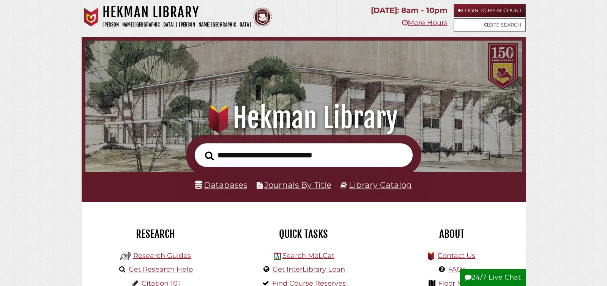
scroll to position [144, 432]
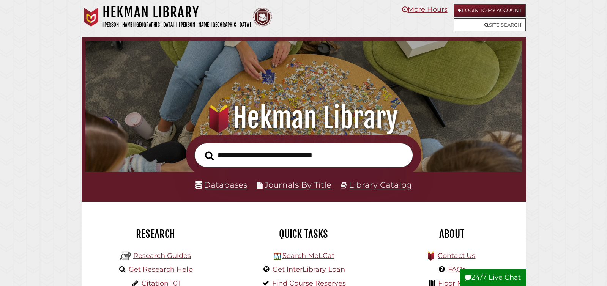
scroll to position [144, 432]
click at [226, 150] on input "text" at bounding box center [303, 155] width 218 height 25
click at [252, 153] on input "text" at bounding box center [303, 155] width 218 height 25
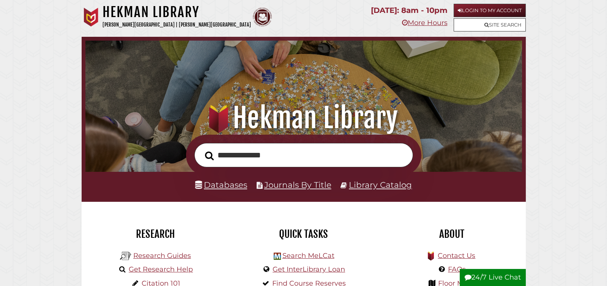
type input "**********"
click at [201, 149] on button "Search" at bounding box center [209, 156] width 16 height 14
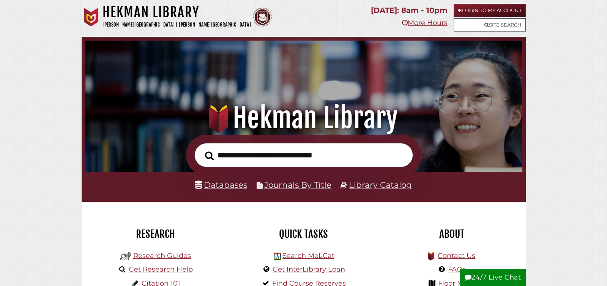
scroll to position [144, 432]
click at [220, 186] on link "Databases" at bounding box center [221, 185] width 52 height 10
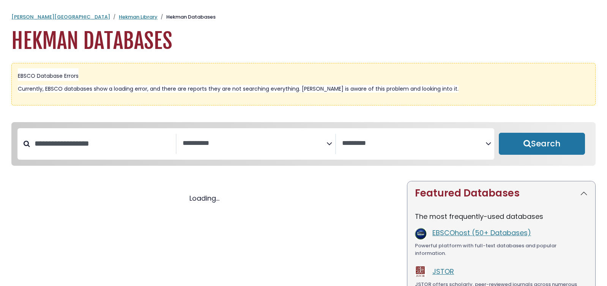
select select "Database Subject Filter"
select select "Database Vendors Filter"
select select "Database Subject Filter"
select select "Database Vendors Filter"
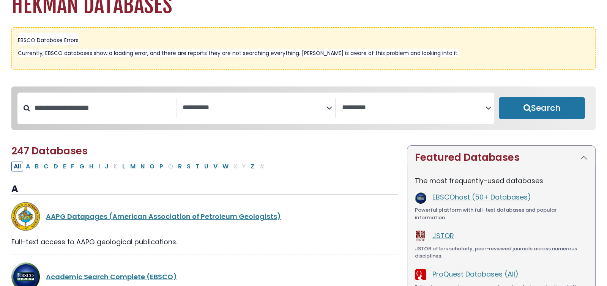
scroll to position [40, 0]
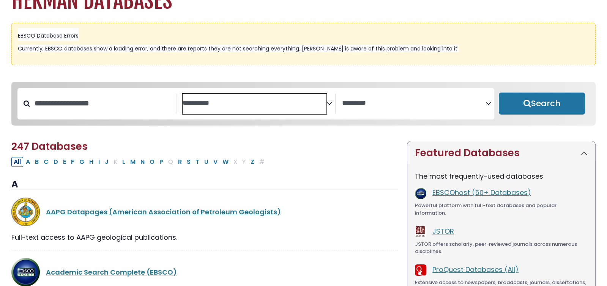
click at [325, 103] on textarea "Search" at bounding box center [253, 103] width 143 height 8
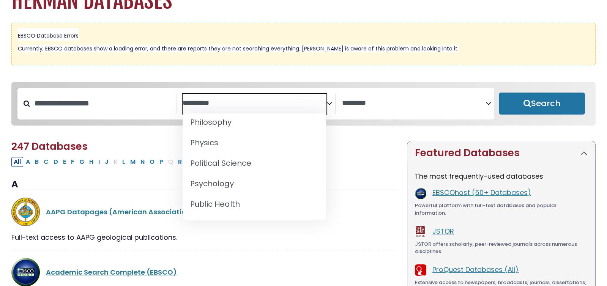
scroll to position [644, 0]
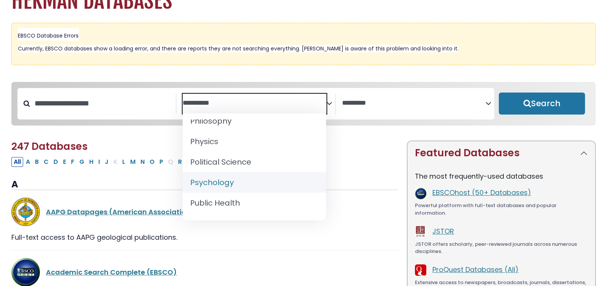
select select "*****"
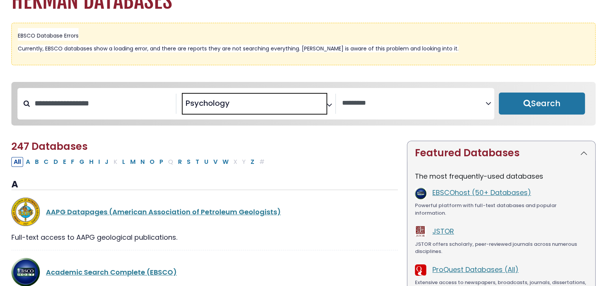
scroll to position [321, 0]
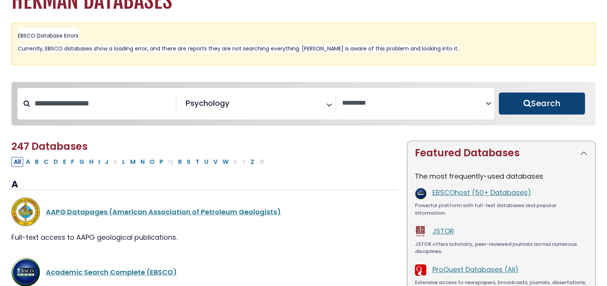
click at [544, 108] on button "Search" at bounding box center [541, 104] width 86 height 22
select select "Database Vendors Filter"
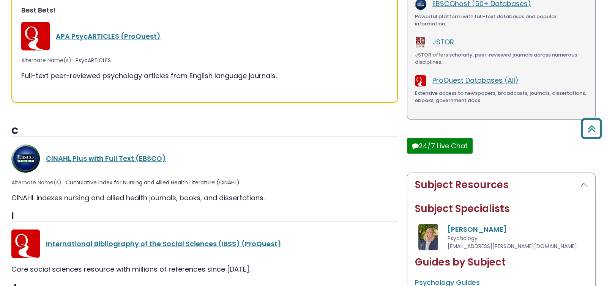
scroll to position [234, 0]
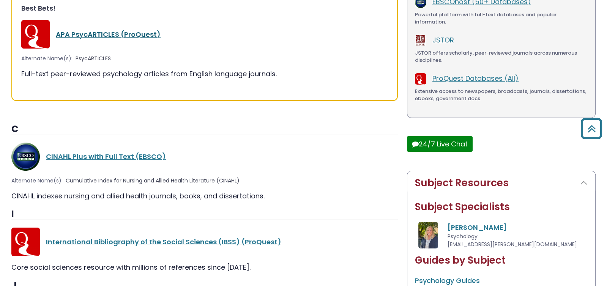
click at [108, 32] on link "APA PsycARTICLES (ProQuest)" at bounding box center [108, 34] width 105 height 9
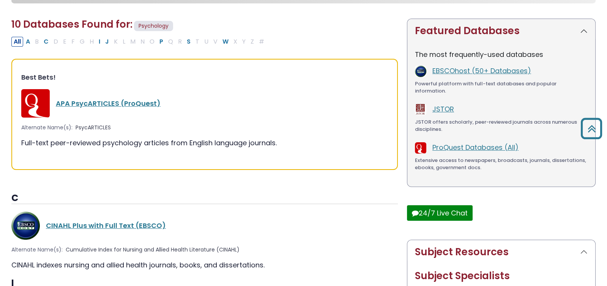
scroll to position [0, 0]
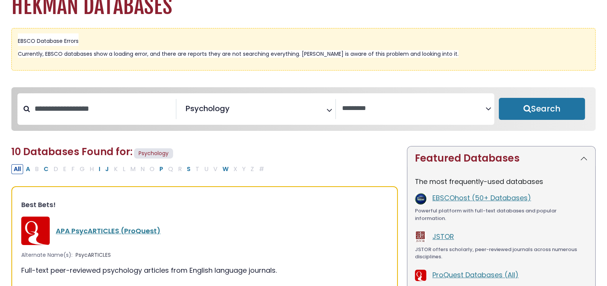
scroll to position [40, 0]
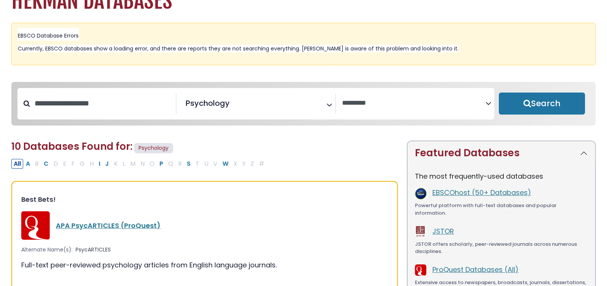
select select "Database Subject Filter"
select select "Database Vendors Filter"
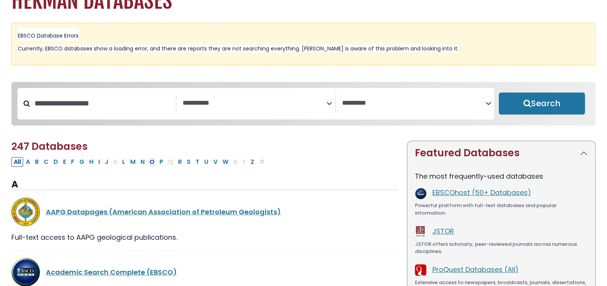
click at [147, 160] on button "O" at bounding box center [151, 162] width 9 height 10
select select "Database Subject Filter"
select select "Database Vendors Filter"
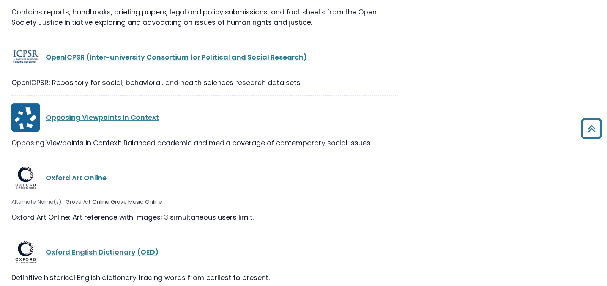
scroll to position [402, 0]
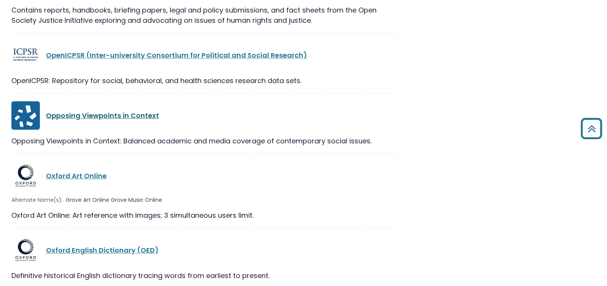
click at [112, 118] on link "Opposing Viewpoints in Context" at bounding box center [102, 115] width 113 height 9
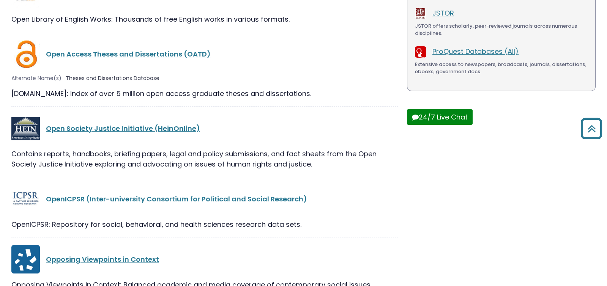
scroll to position [0, 0]
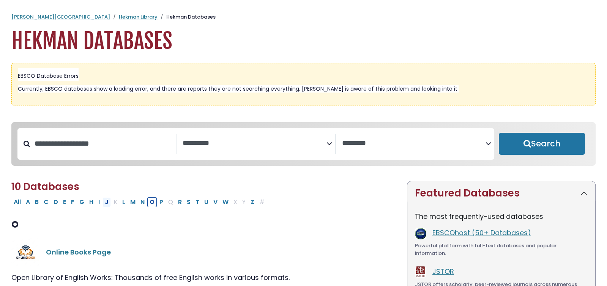
click at [103, 205] on button "J" at bounding box center [106, 202] width 8 height 10
select select "Database Subject Filter"
select select "Database Vendors Filter"
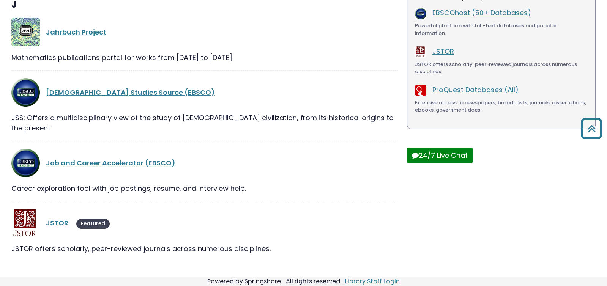
scroll to position [222, 0]
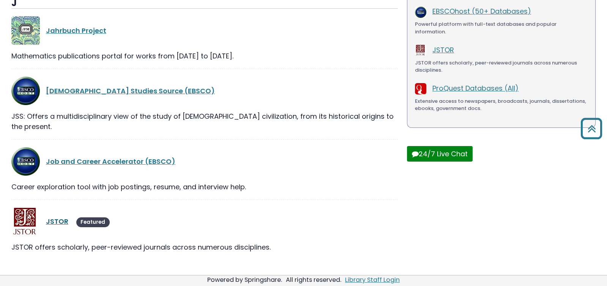
click at [53, 217] on link "JSTOR" at bounding box center [57, 221] width 22 height 9
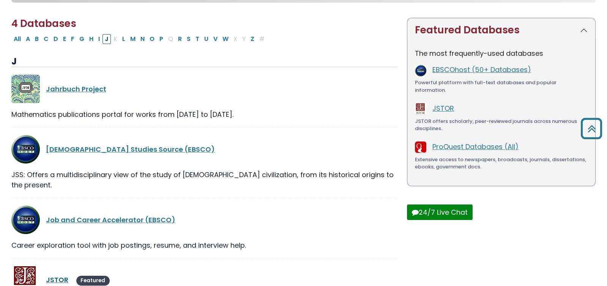
select select "Database Subject Filter"
select select "Database Vendors Filter"
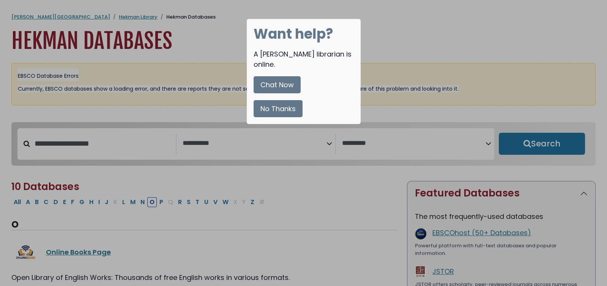
click at [401, 27] on div at bounding box center [303, 143] width 607 height 286
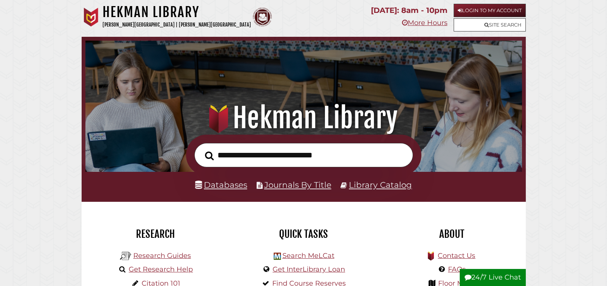
scroll to position [144, 432]
click at [160, 270] on link "Get Research Help" at bounding box center [161, 269] width 64 height 8
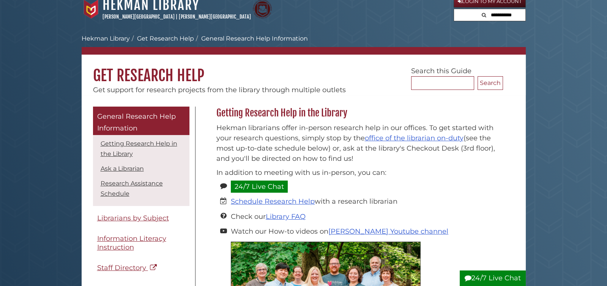
scroll to position [10, 0]
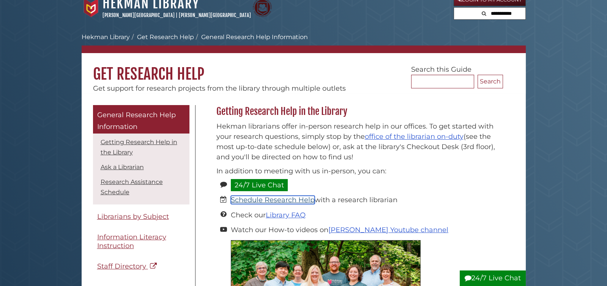
click at [259, 200] on link "Schedule Research Help" at bounding box center [273, 200] width 84 height 8
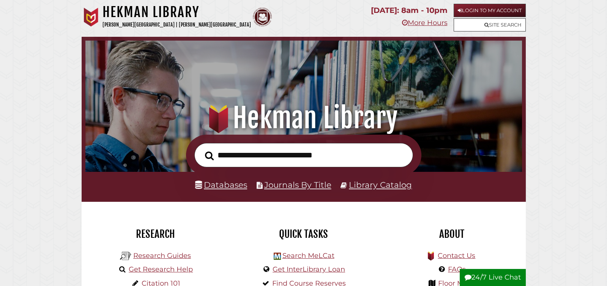
scroll to position [144, 432]
click at [225, 157] on input "text" at bounding box center [303, 155] width 218 height 25
type input "******"
click at [201, 149] on button "Search" at bounding box center [209, 156] width 16 height 14
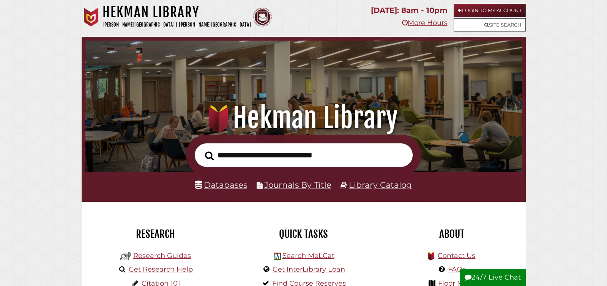
scroll to position [144, 432]
click at [247, 155] on input "text" at bounding box center [303, 155] width 218 height 25
type input "***"
click at [201, 149] on button "Search" at bounding box center [209, 156] width 16 height 14
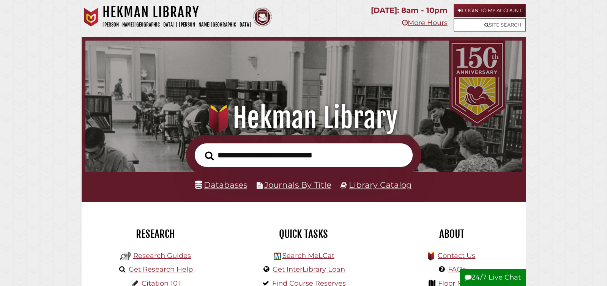
scroll to position [144, 432]
click at [237, 163] on input "text" at bounding box center [303, 155] width 218 height 25
type input "*****"
click at [201, 149] on button "Search" at bounding box center [209, 156] width 16 height 14
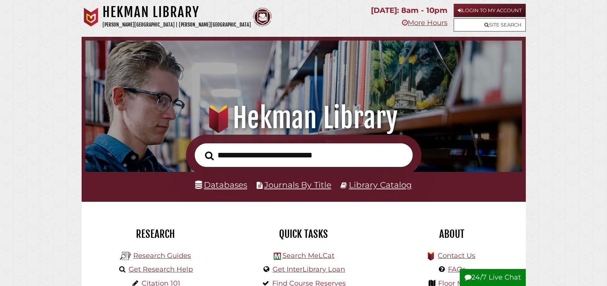
scroll to position [144, 432]
click at [226, 155] on input "text" at bounding box center [303, 155] width 218 height 25
type input "***"
click at [201, 149] on button "Search" at bounding box center [209, 156] width 16 height 14
